Goal: Task Accomplishment & Management: Manage account settings

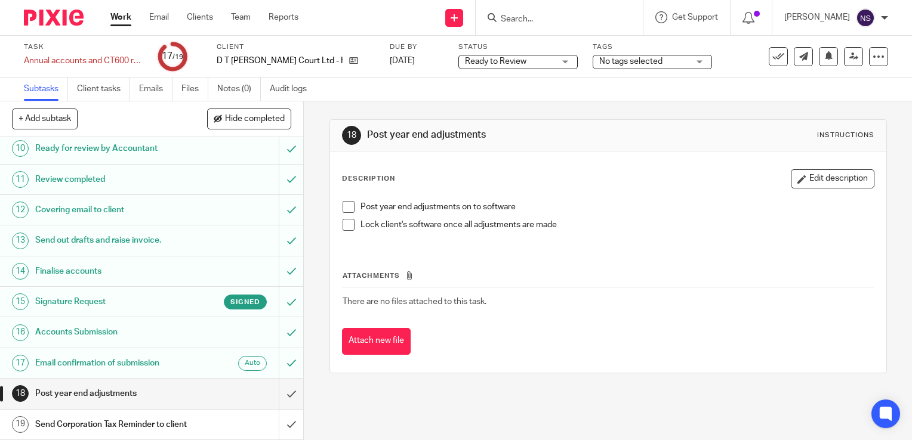
scroll to position [356, 0]
click at [344, 208] on span at bounding box center [348, 207] width 12 height 12
click at [346, 229] on span at bounding box center [348, 225] width 12 height 12
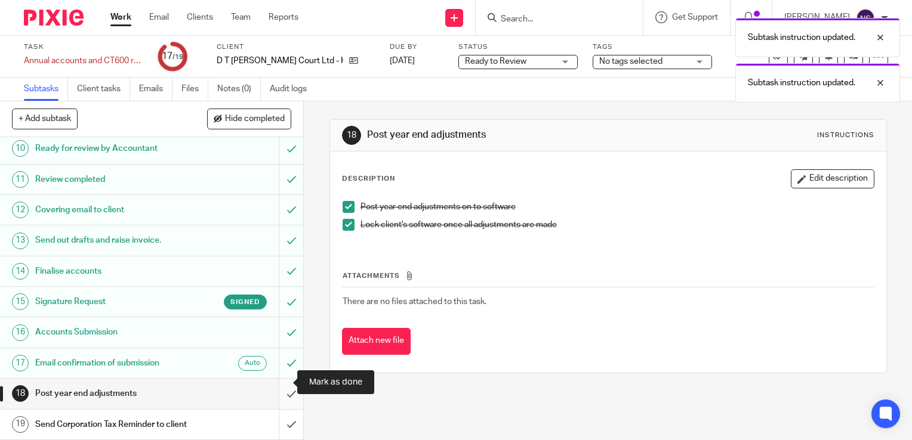
click at [282, 379] on input "submit" at bounding box center [151, 394] width 303 height 30
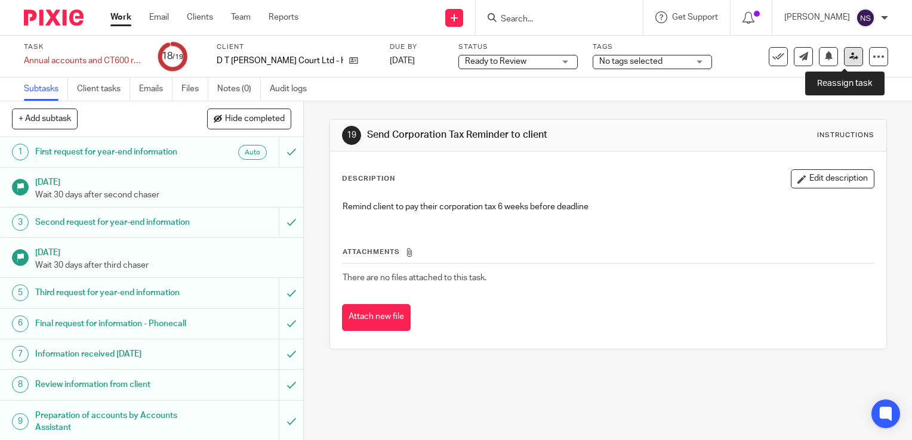
click at [849, 58] on icon at bounding box center [853, 56] width 9 height 9
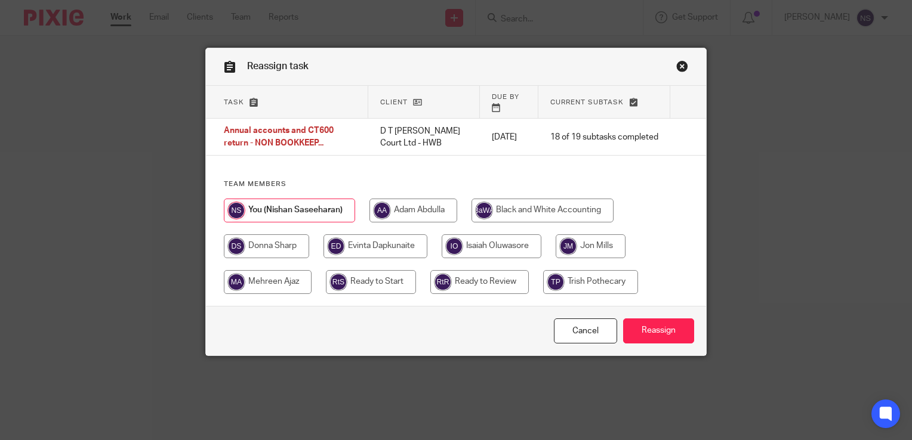
click at [387, 237] on input "radio" at bounding box center [375, 246] width 104 height 24
radio input "true"
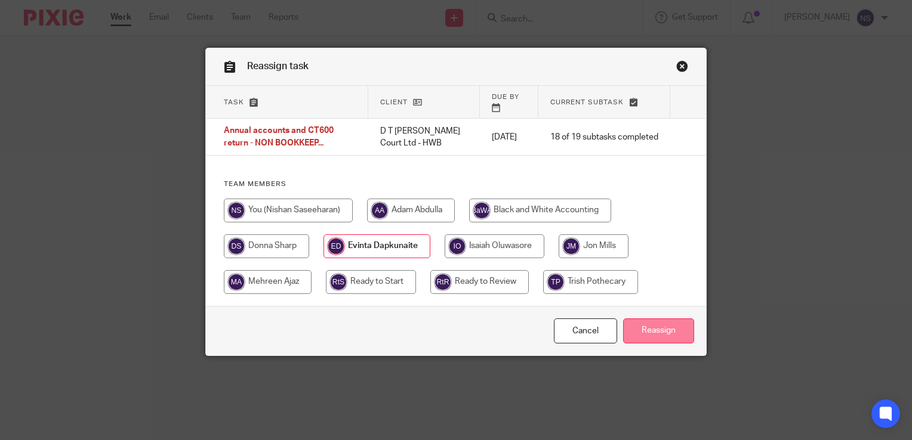
click at [652, 325] on input "Reassign" at bounding box center [658, 332] width 71 height 26
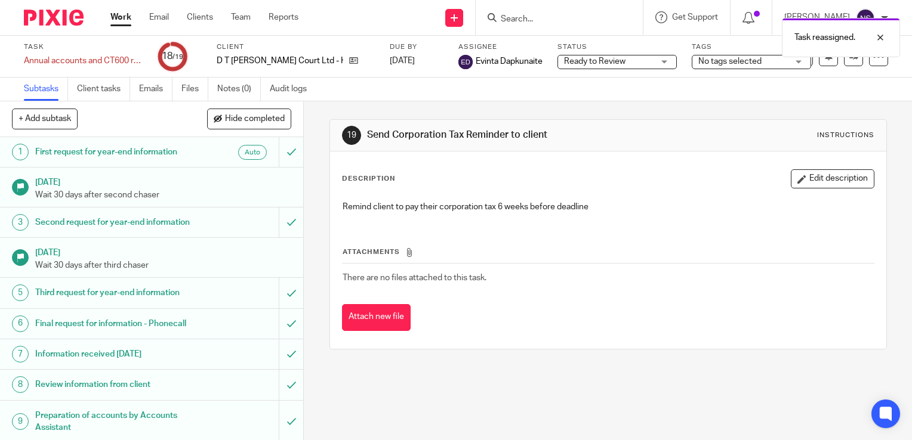
click at [60, 18] on img at bounding box center [54, 18] width 60 height 16
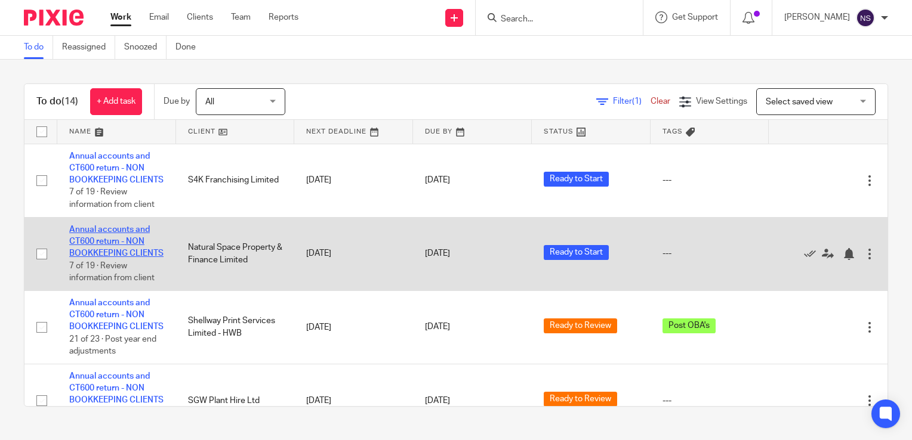
click at [103, 252] on link "Annual accounts and CT600 return - NON BOOKKEEPING CLIENTS" at bounding box center [116, 242] width 94 height 33
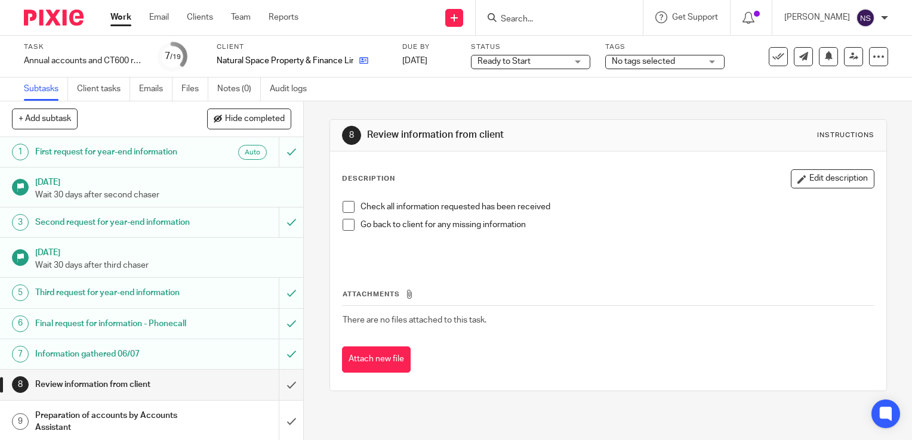
click at [354, 58] on link at bounding box center [360, 61] width 15 height 12
click at [365, 60] on icon at bounding box center [363, 60] width 9 height 9
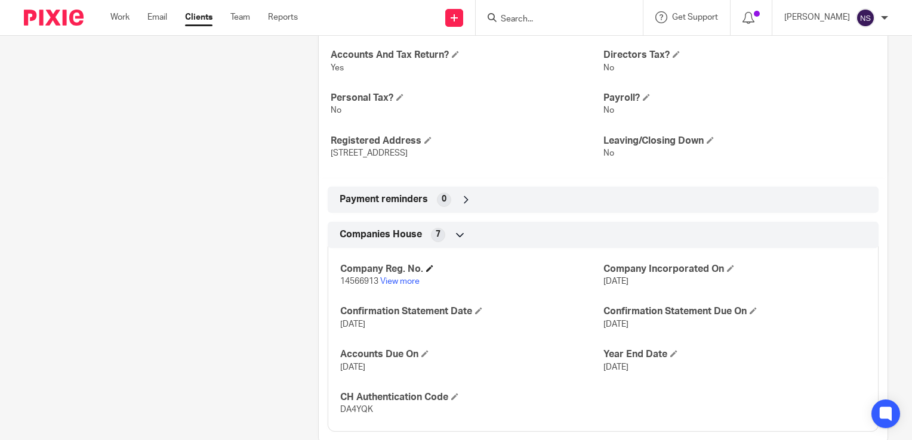
scroll to position [470, 0]
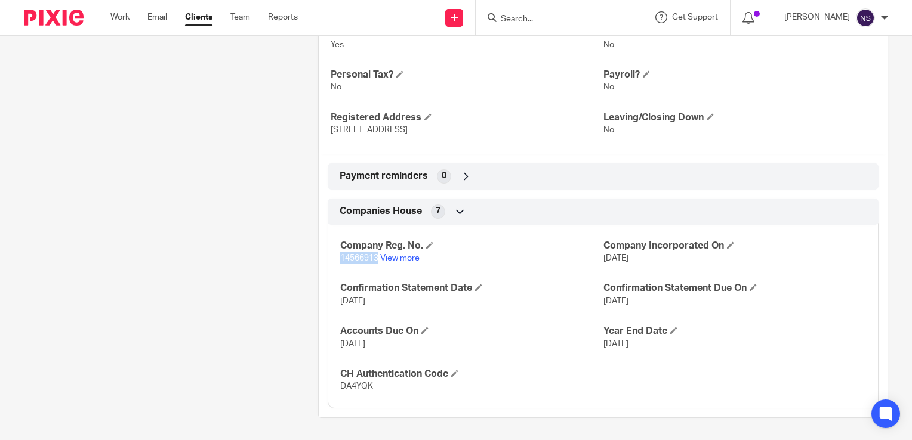
drag, startPoint x: 338, startPoint y: 263, endPoint x: 375, endPoint y: 265, distance: 37.0
click at [375, 265] on div "Company Reg. No. 14566913 View more Company Incorporated On [DATE] Confirmation…" at bounding box center [603, 312] width 551 height 193
copy span "14566913"
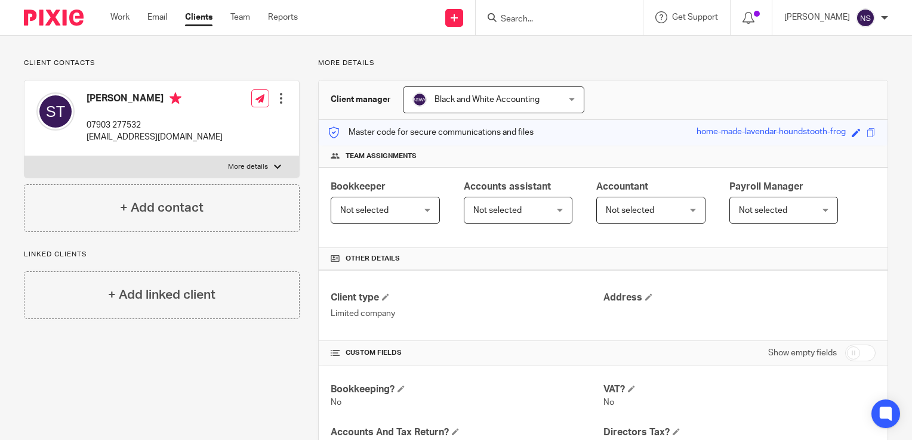
scroll to position [0, 0]
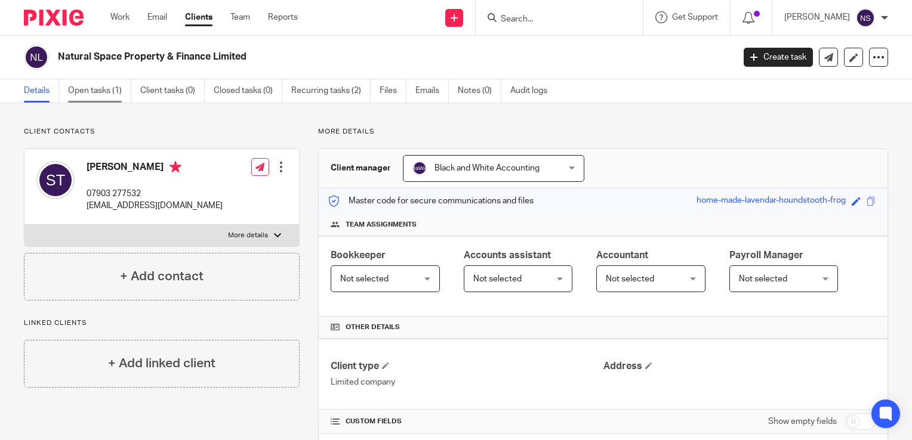
click at [88, 90] on link "Open tasks (1)" at bounding box center [99, 90] width 63 height 23
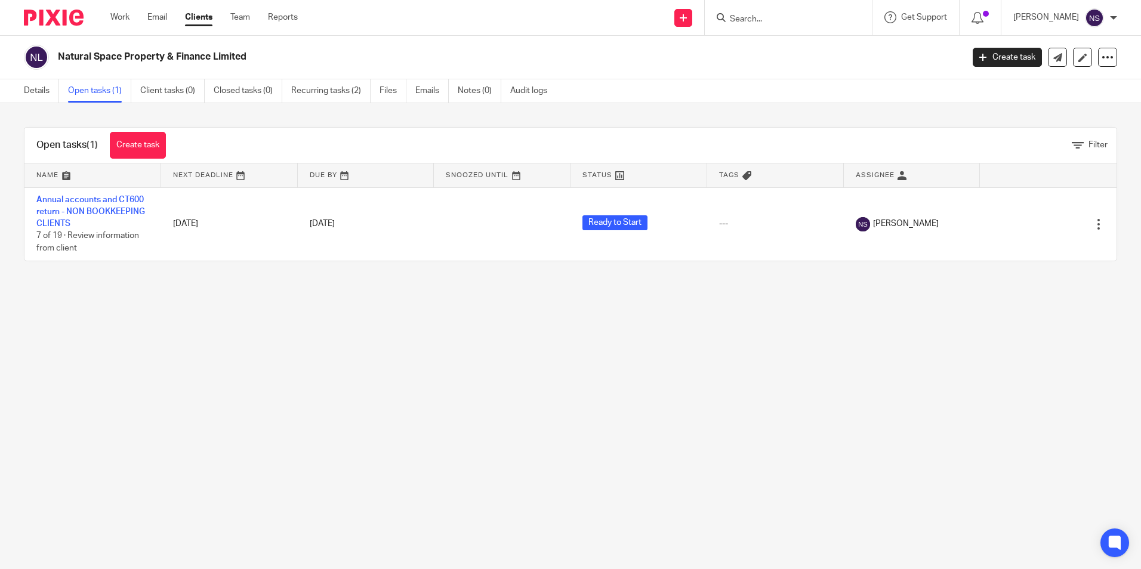
drag, startPoint x: 61, startPoint y: 51, endPoint x: 245, endPoint y: 57, distance: 183.3
click at [247, 57] on h2 "Natural Space Property & Finance Limited" at bounding box center [416, 57] width 717 height 13
click at [57, 17] on img at bounding box center [54, 18] width 60 height 16
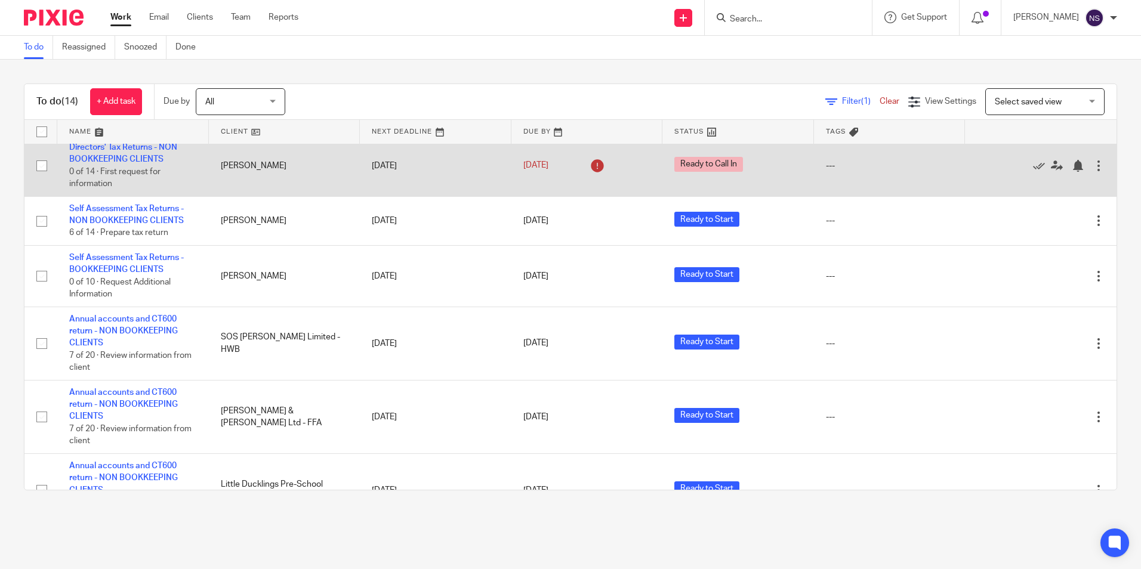
scroll to position [597, 0]
